Goal: Task Accomplishment & Management: Use online tool/utility

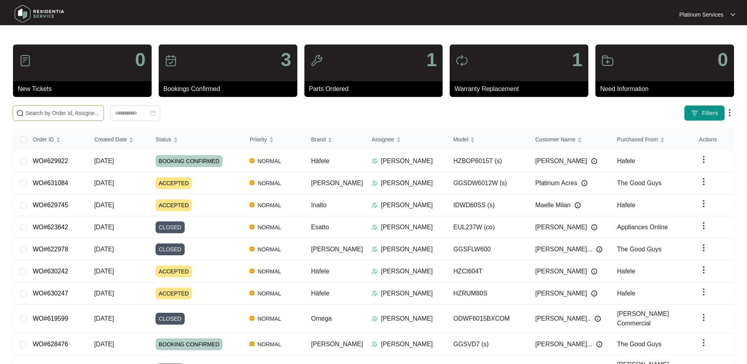
click at [56, 111] on input "text" at bounding box center [63, 113] width 75 height 9
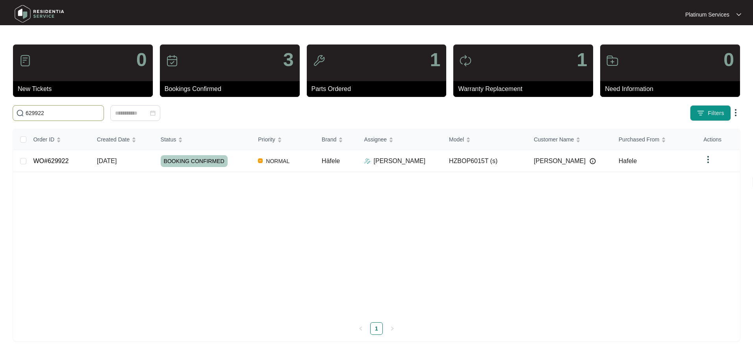
type input "629922"
click at [243, 160] on div "BOOKING CONFIRMED" at bounding box center [206, 161] width 91 height 12
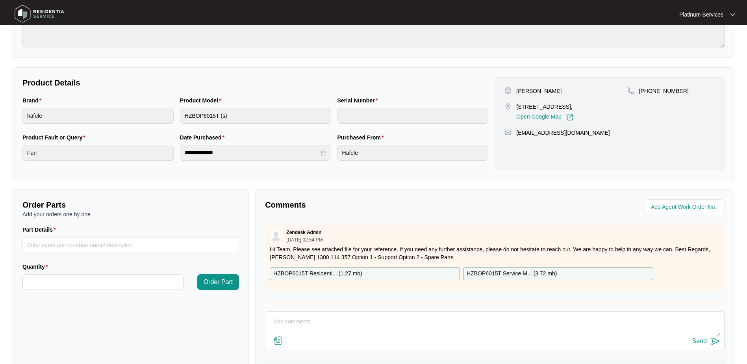
scroll to position [118, 0]
click at [80, 247] on input "Part Details" at bounding box center [130, 244] width 217 height 16
paste input "SP20843"
type input "SP20843"
click at [122, 274] on input "Quantity" at bounding box center [103, 281] width 160 height 15
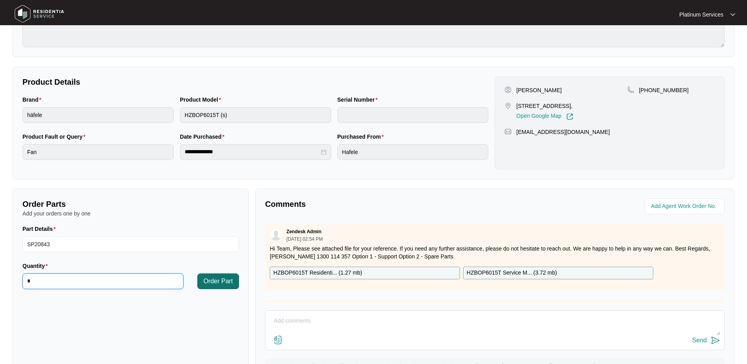
type input "*"
click at [221, 282] on span "Order Part" at bounding box center [219, 281] width 30 height 9
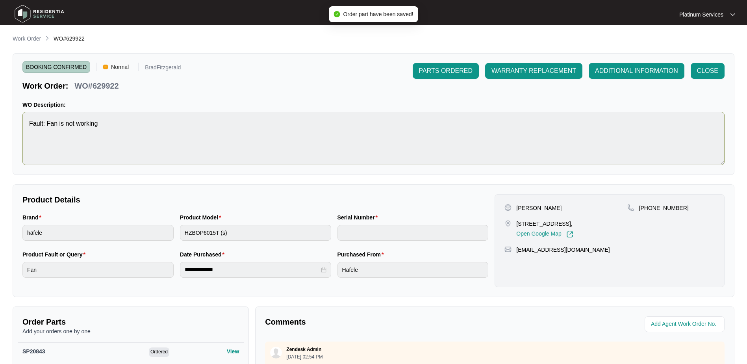
scroll to position [0, 0]
click at [455, 75] on span "PARTS ORDERED" at bounding box center [446, 71] width 54 height 9
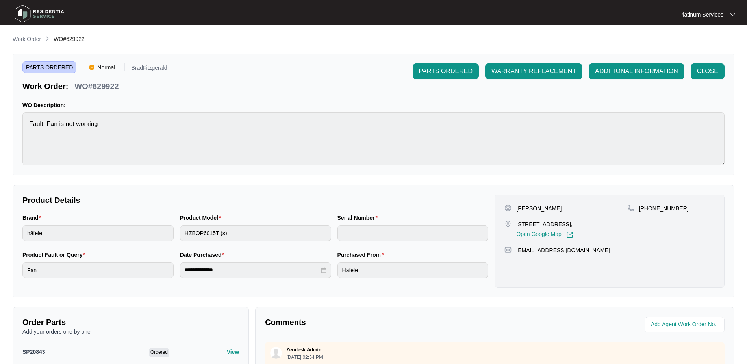
drag, startPoint x: 37, startPoint y: 37, endPoint x: 45, endPoint y: 37, distance: 8.3
click at [37, 37] on p "Work Order" at bounding box center [27, 39] width 28 height 8
